Goal: Find specific page/section: Find specific page/section

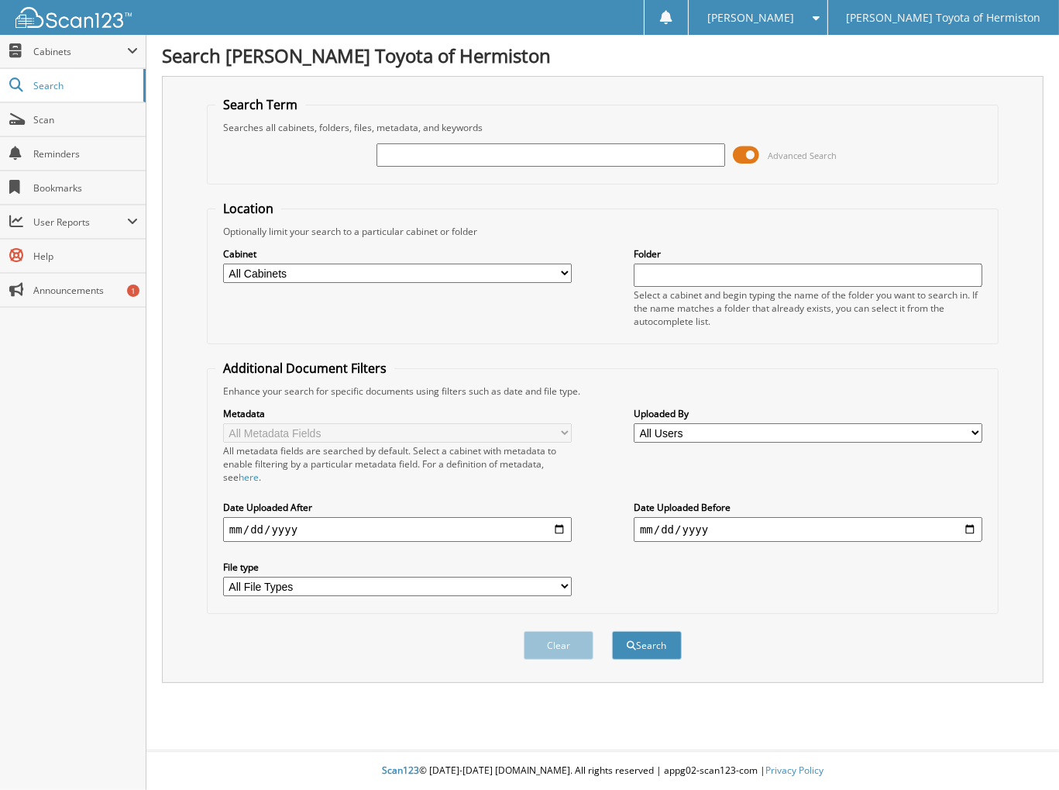
click at [453, 160] on input "text" at bounding box center [551, 154] width 349 height 23
paste input "6144804"
type input "6144804"
click at [612, 631] on button "Search" at bounding box center [647, 645] width 70 height 29
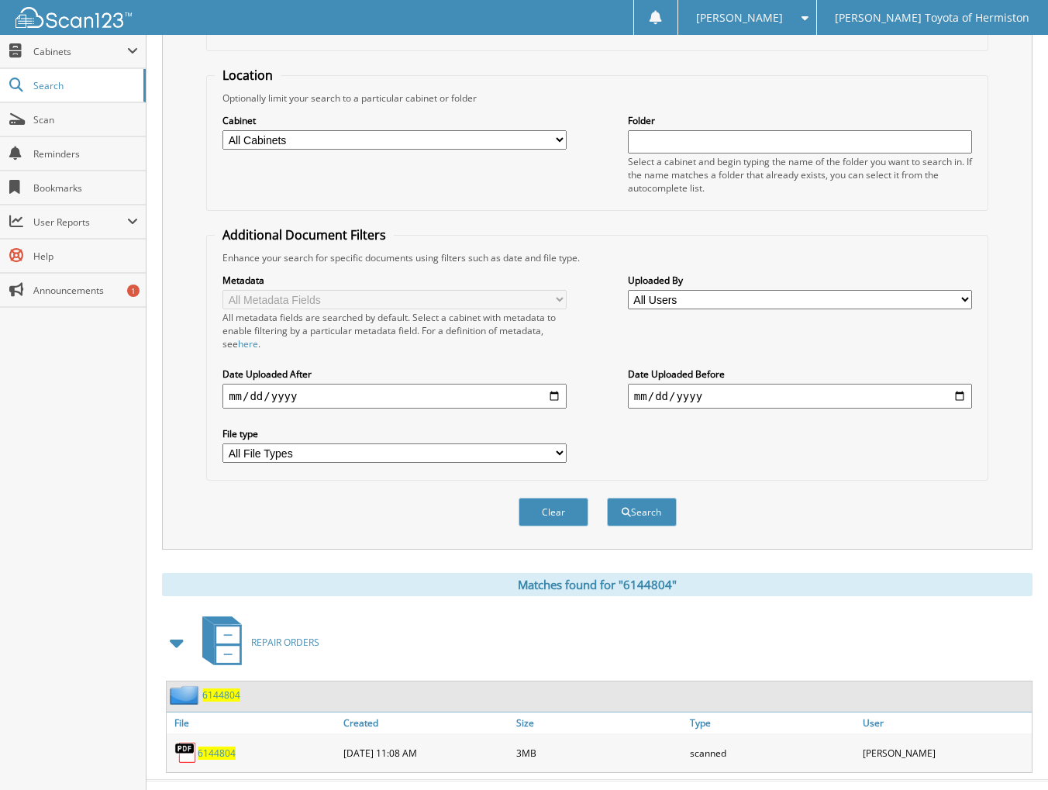
scroll to position [145, 0]
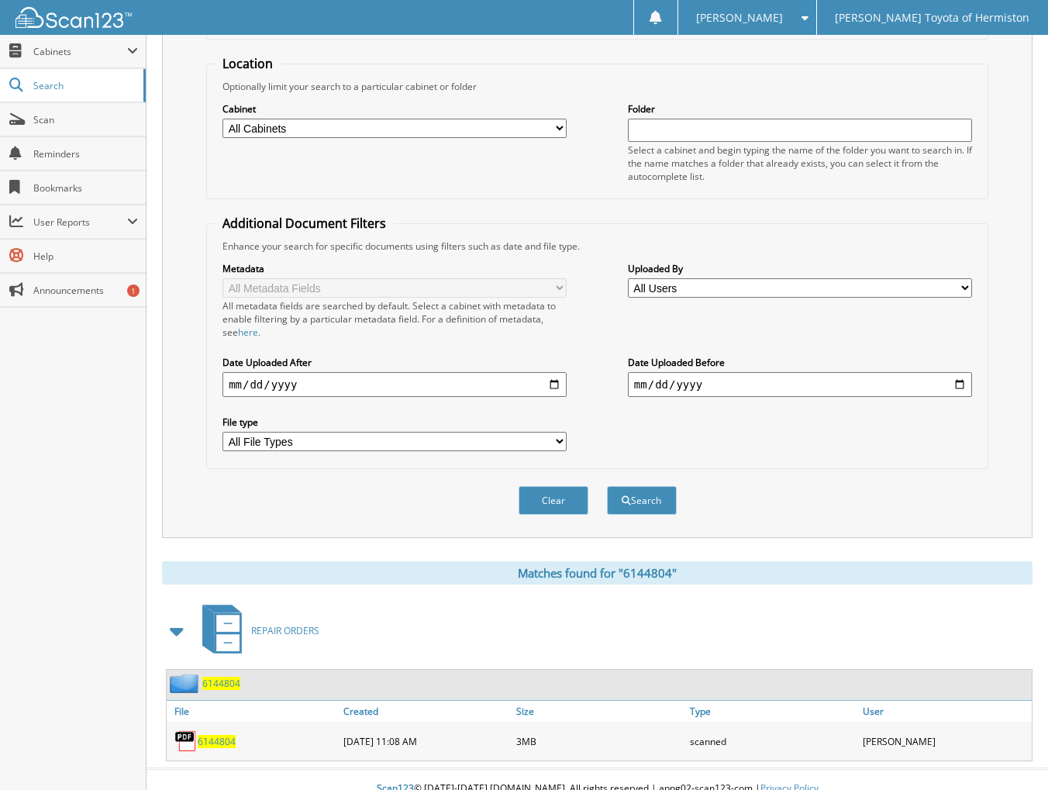
click at [211, 735] on span "6144804" at bounding box center [217, 741] width 38 height 13
